Goal: Task Accomplishment & Management: Manage account settings

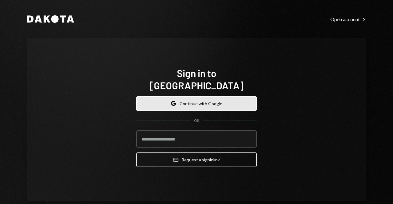
click at [187, 102] on button "Google Continue with Google" at bounding box center [196, 103] width 120 height 14
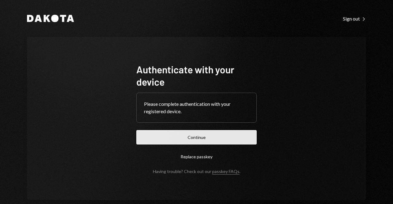
click at [184, 138] on button "Continue" at bounding box center [196, 137] width 120 height 14
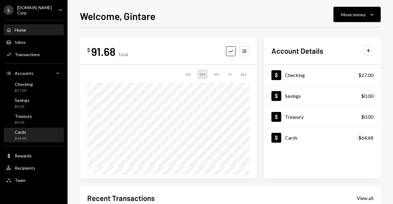
click at [41, 133] on div "Cards $64.68" at bounding box center [33, 136] width 55 height 12
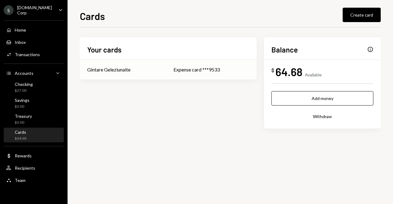
click at [199, 72] on div "Expense card ***9533" at bounding box center [211, 69] width 76 height 7
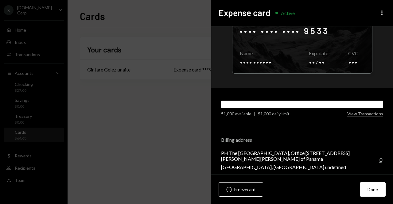
scroll to position [58, 0]
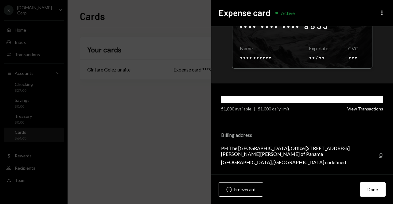
click at [367, 108] on button "View Transactions" at bounding box center [365, 109] width 36 height 6
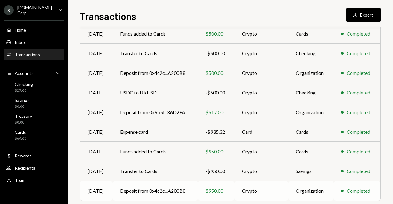
scroll to position [116, 0]
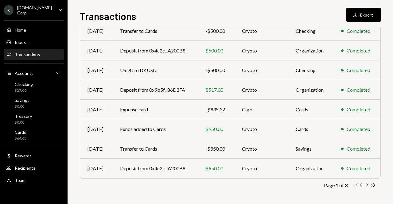
click at [367, 185] on icon "Chevron Right" at bounding box center [367, 185] width 6 height 6
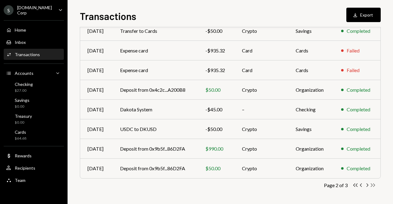
click at [373, 184] on icon "button" at bounding box center [373, 185] width 4 height 3
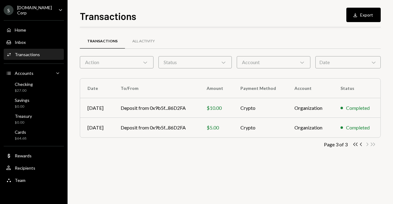
scroll to position [0, 0]
click at [360, 144] on icon "button" at bounding box center [361, 144] width 2 height 3
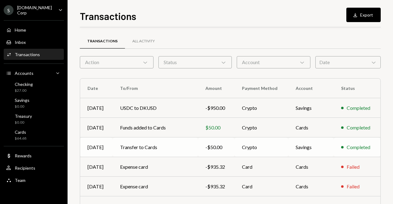
scroll to position [116, 0]
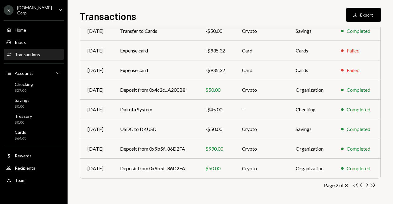
click at [362, 185] on icon "Chevron Left" at bounding box center [361, 185] width 6 height 6
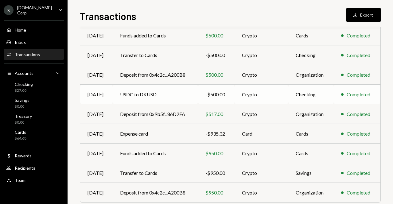
scroll to position [0, 0]
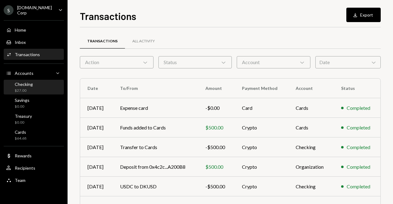
click at [39, 86] on div "Checking $27.00" at bounding box center [33, 88] width 55 height 12
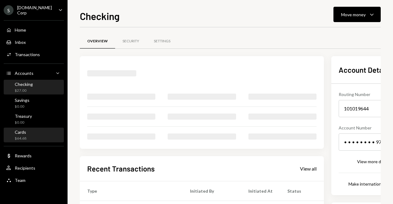
click at [51, 136] on div "Cards $64.68" at bounding box center [33, 136] width 55 height 12
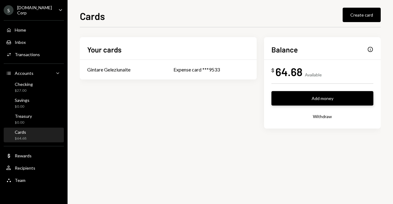
click at [344, 99] on button "Add money" at bounding box center [322, 98] width 102 height 14
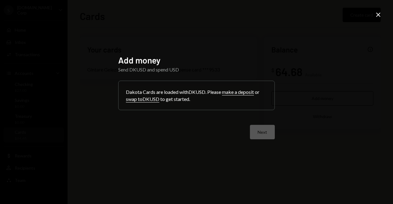
click at [378, 17] on icon "Close" at bounding box center [377, 14] width 7 height 7
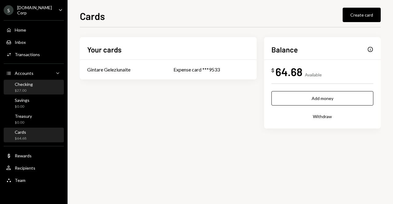
click at [37, 86] on div "Checking $27.00" at bounding box center [33, 88] width 55 height 12
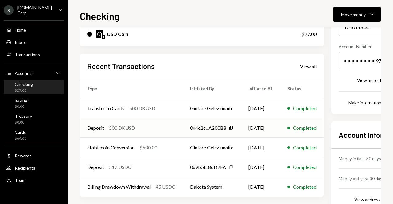
scroll to position [100, 0]
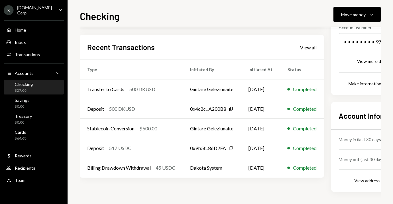
click at [345, 0] on div "Checking Move money Caret Down Overview Security Settings My balance $ 27.00 US…" at bounding box center [230, 102] width 325 height 204
click at [345, 15] on div "Move money" at bounding box center [353, 14] width 25 height 6
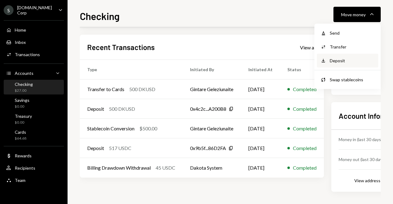
click at [340, 62] on div "Deposit" at bounding box center [352, 60] width 45 height 6
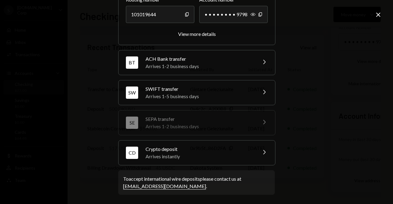
scroll to position [95, 0]
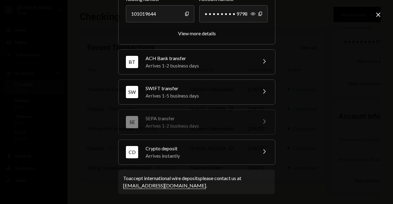
click at [206, 155] on div "Arrives instantly" at bounding box center [198, 155] width 107 height 7
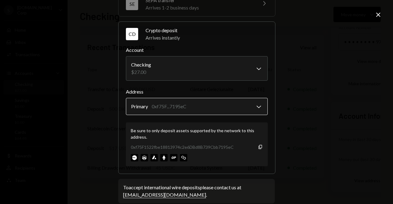
scroll to position [134, 0]
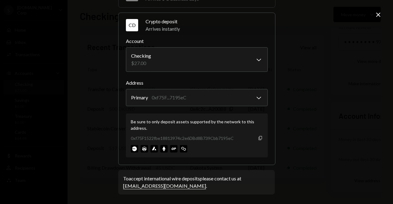
click at [260, 140] on icon "Copy" at bounding box center [260, 138] width 5 height 5
